Goal: Information Seeking & Learning: Learn about a topic

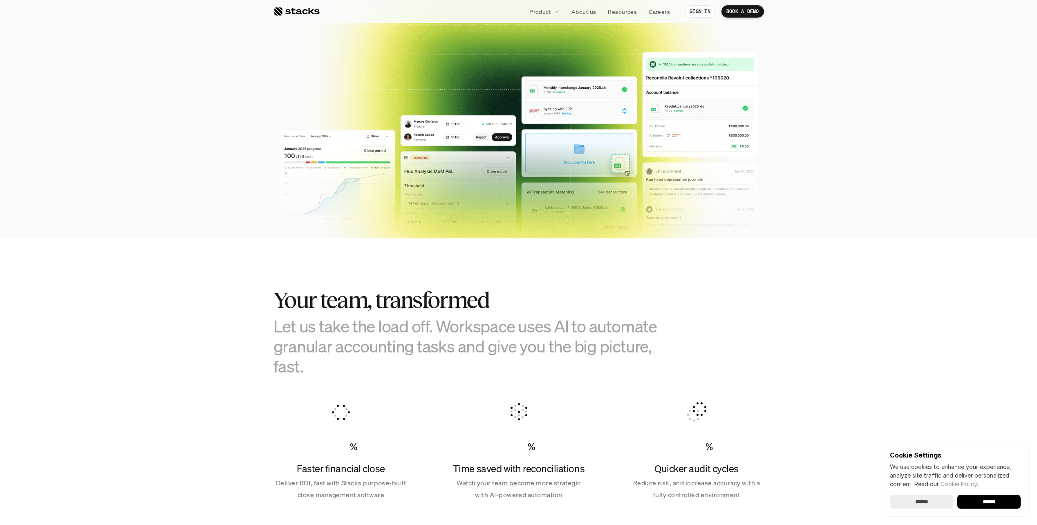
scroll to position [82, 0]
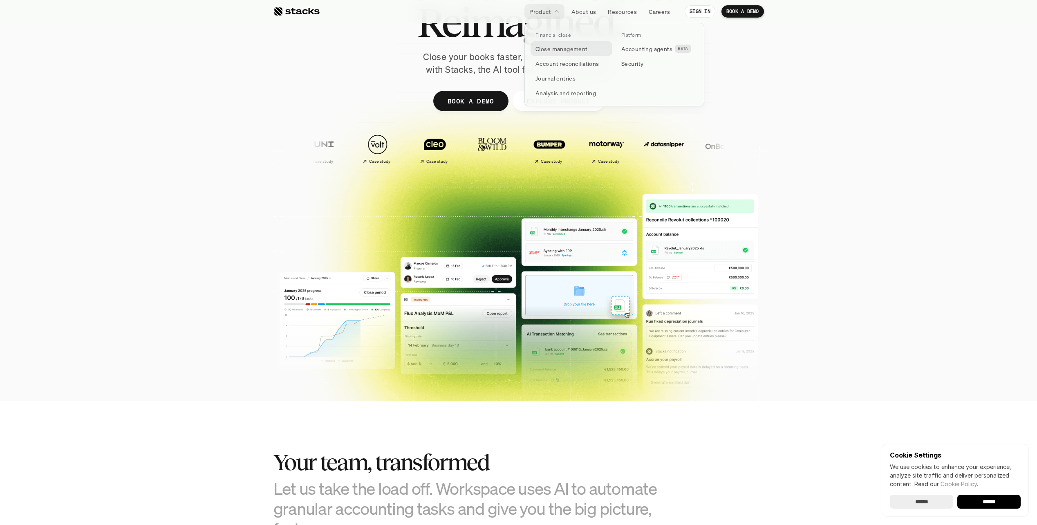
click at [576, 51] on p "Close management" at bounding box center [562, 49] width 52 height 9
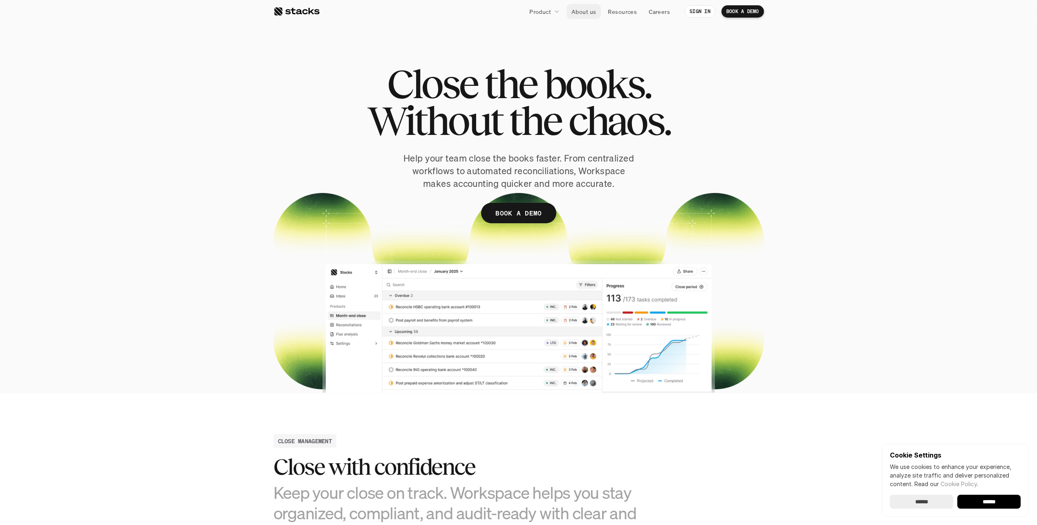
click at [587, 15] on p "About us" at bounding box center [584, 11] width 25 height 9
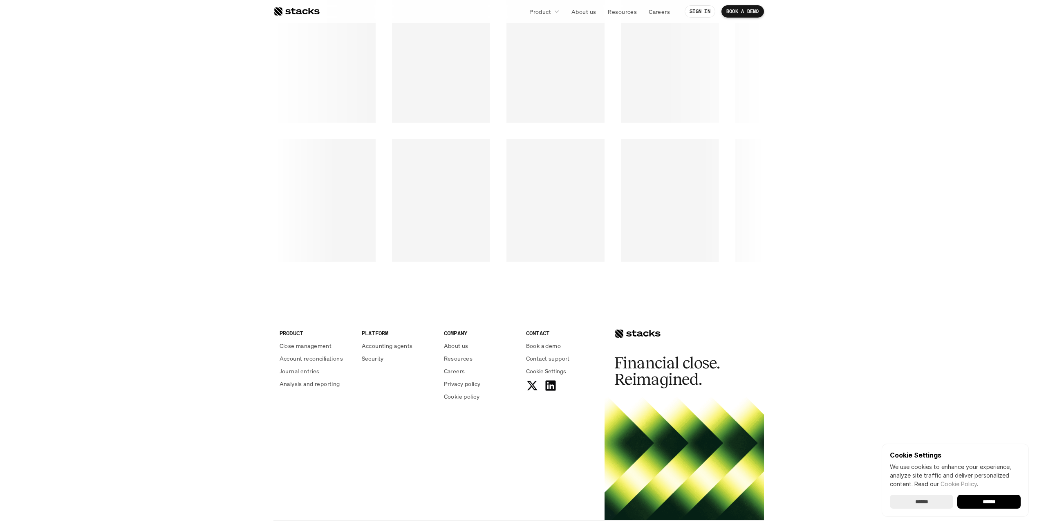
scroll to position [1258, 0]
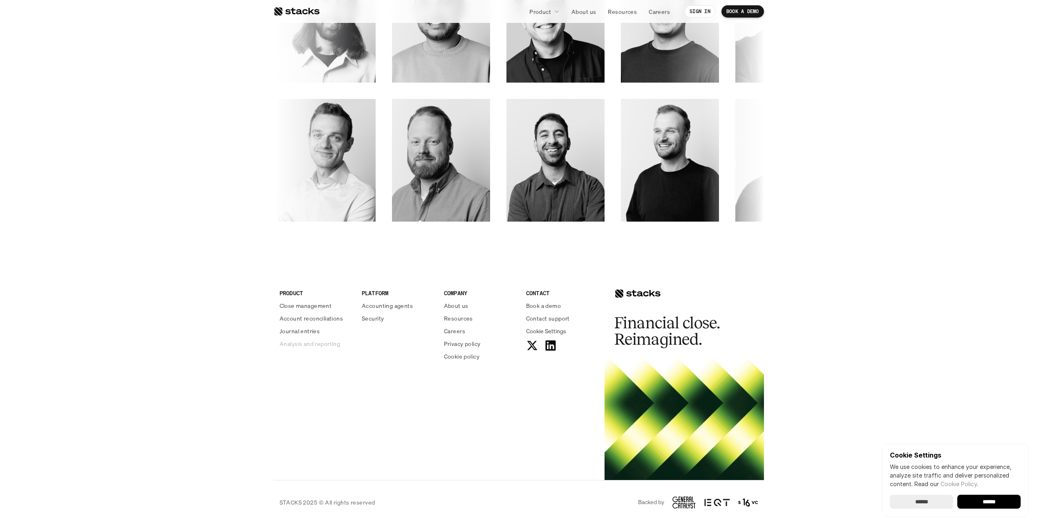
click at [304, 344] on p "Analysis and reporting" at bounding box center [310, 343] width 61 height 9
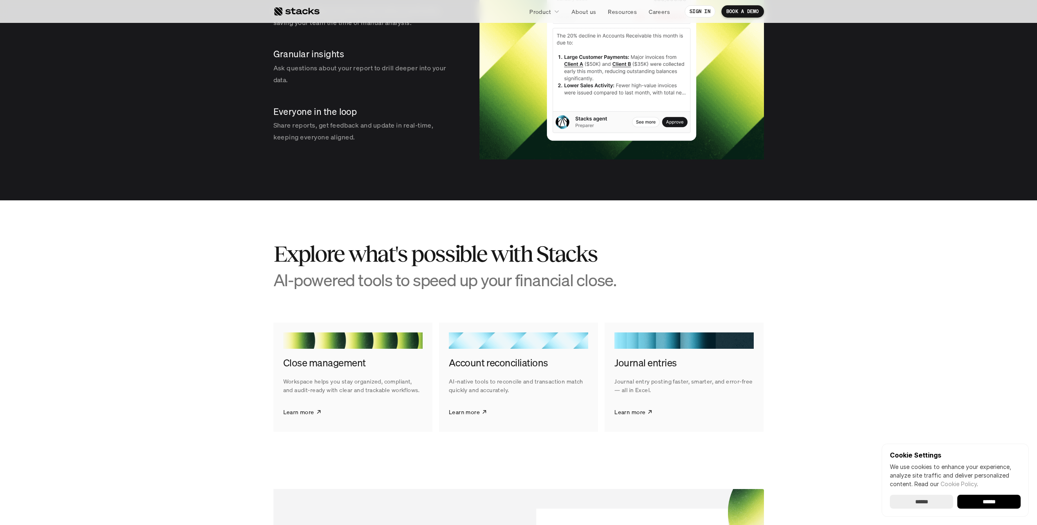
scroll to position [1390, 0]
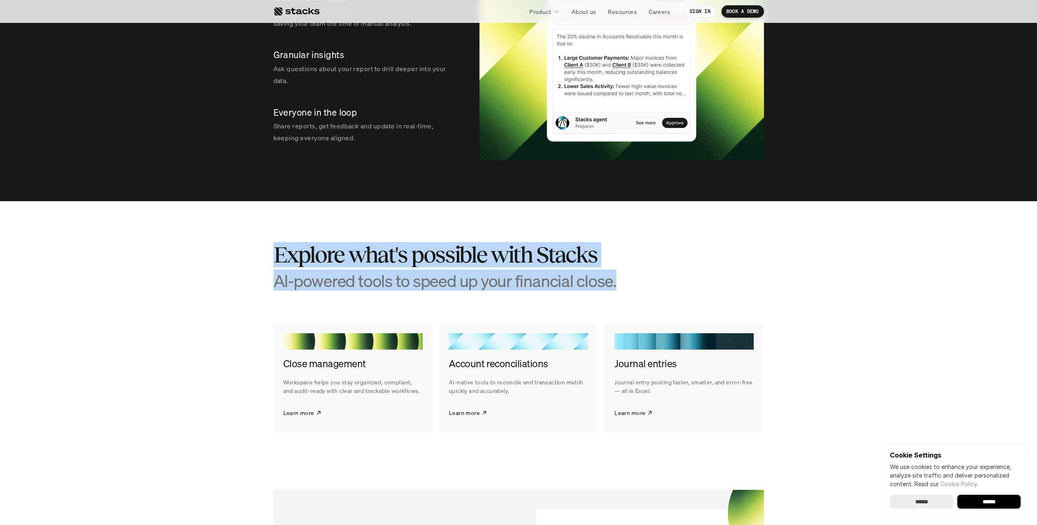
drag, startPoint x: 622, startPoint y: 293, endPoint x: 255, endPoint y: 253, distance: 368.8
click at [255, 253] on section "Explore what's possible with Stacks AI-powered tools to speed up your financial…" at bounding box center [518, 337] width 1037 height 272
drag, startPoint x: 255, startPoint y: 253, endPoint x: 675, endPoint y: 287, distance: 421.2
click at [675, 287] on section "Explore what's possible with Stacks AI-powered tools to speed up your financial…" at bounding box center [518, 337] width 1037 height 272
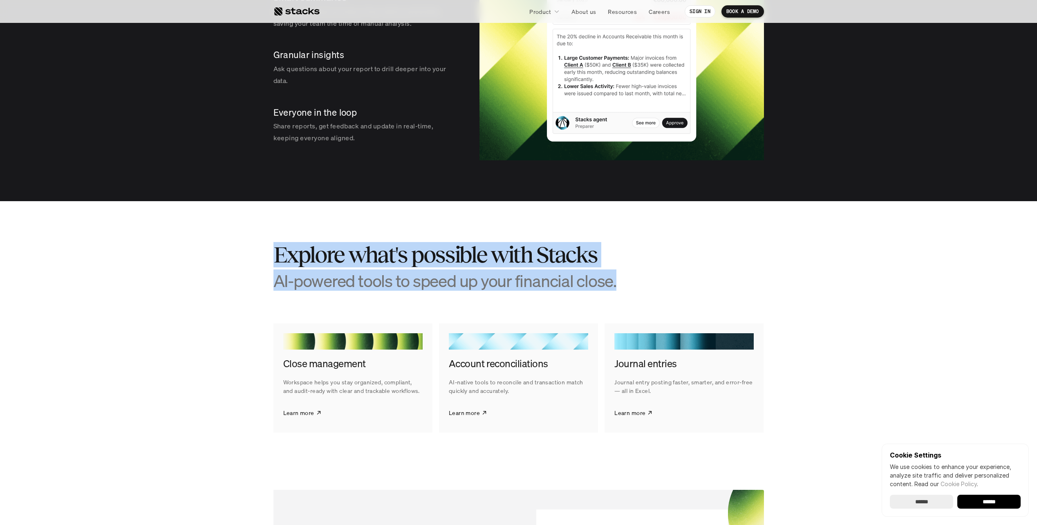
click at [675, 287] on div "Explore what's possible with Stacks AI-powered tools to speed up your financial…" at bounding box center [518, 266] width 491 height 49
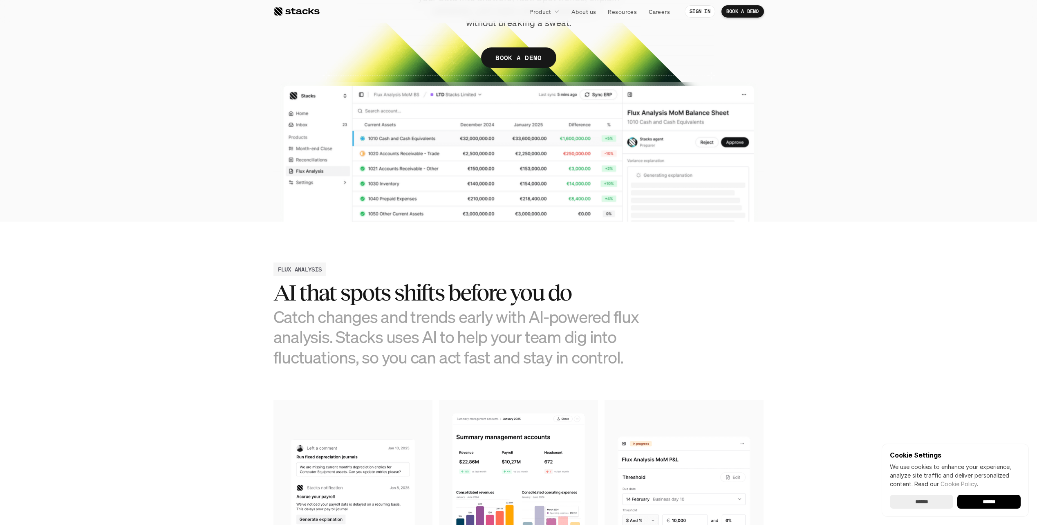
scroll to position [41, 0]
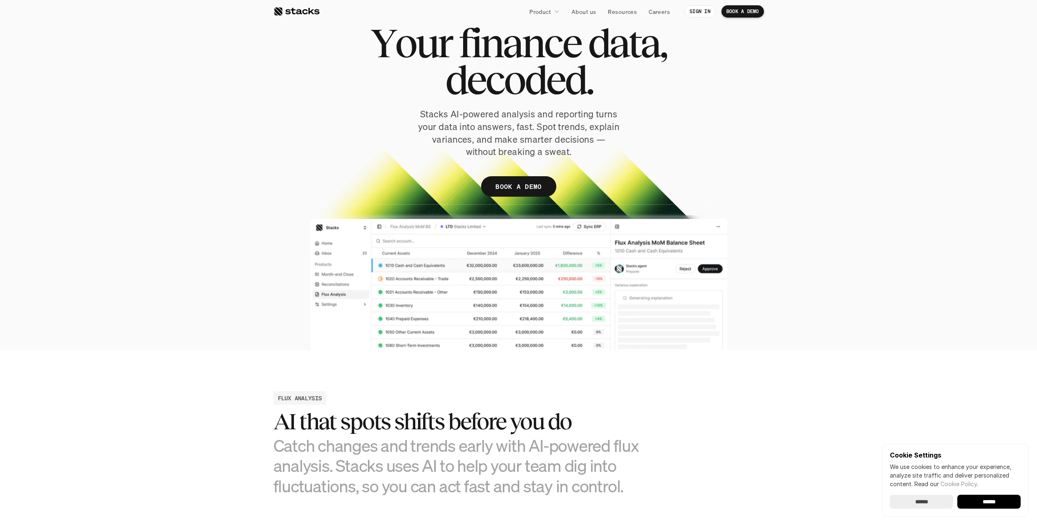
click at [1009, 505] on input "******" at bounding box center [988, 502] width 63 height 14
